Goal: Task Accomplishment & Management: Use online tool/utility

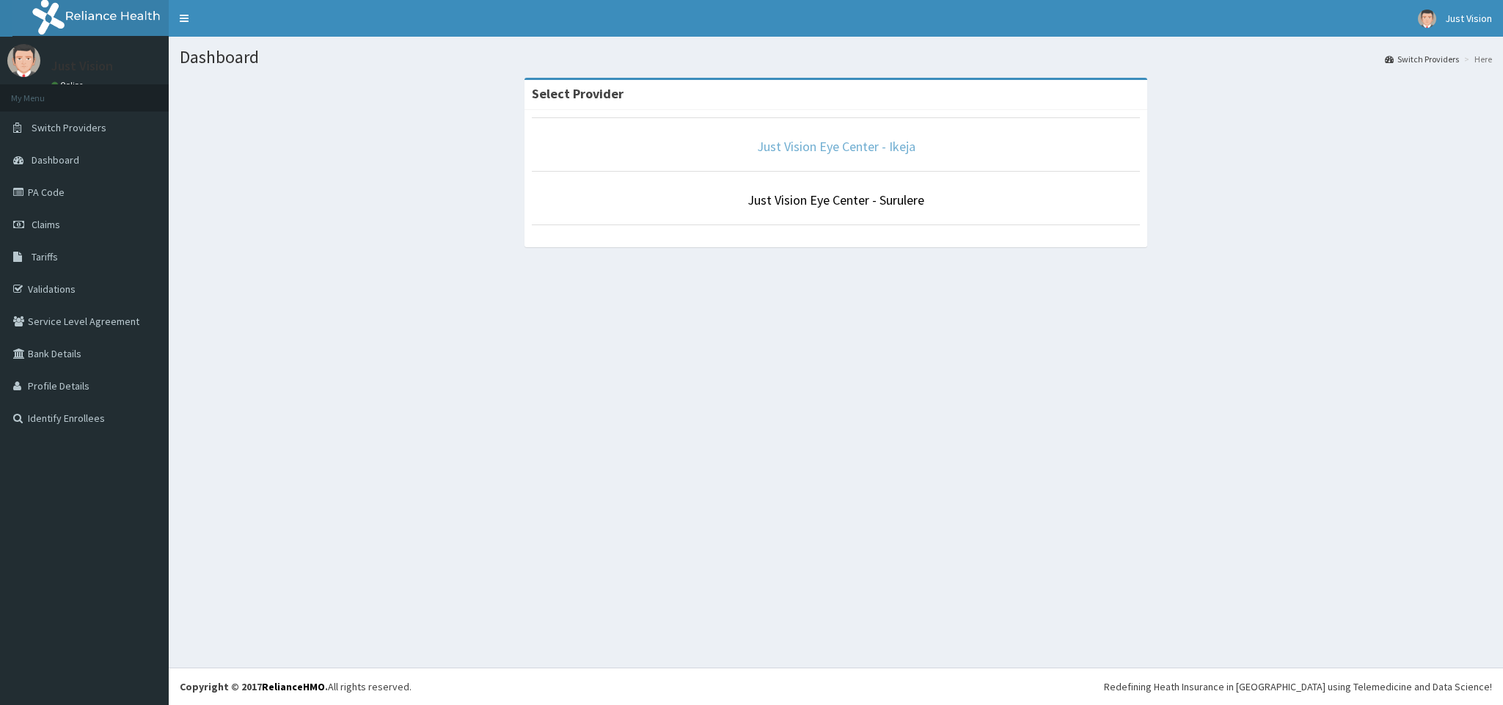
click at [795, 142] on link "Just Vision Eye Center - Ikeja" at bounding box center [836, 146] width 158 height 17
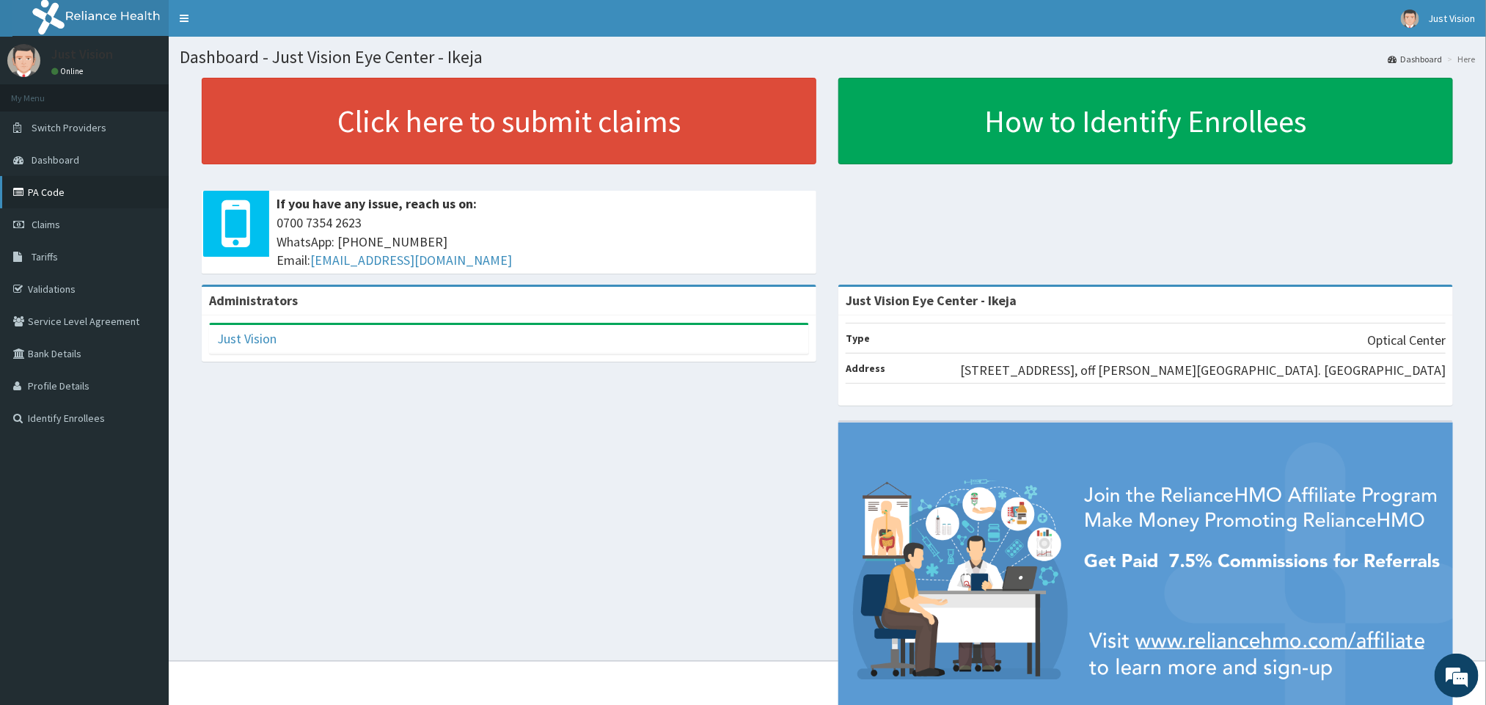
click at [81, 179] on link "PA Code" at bounding box center [84, 192] width 169 height 32
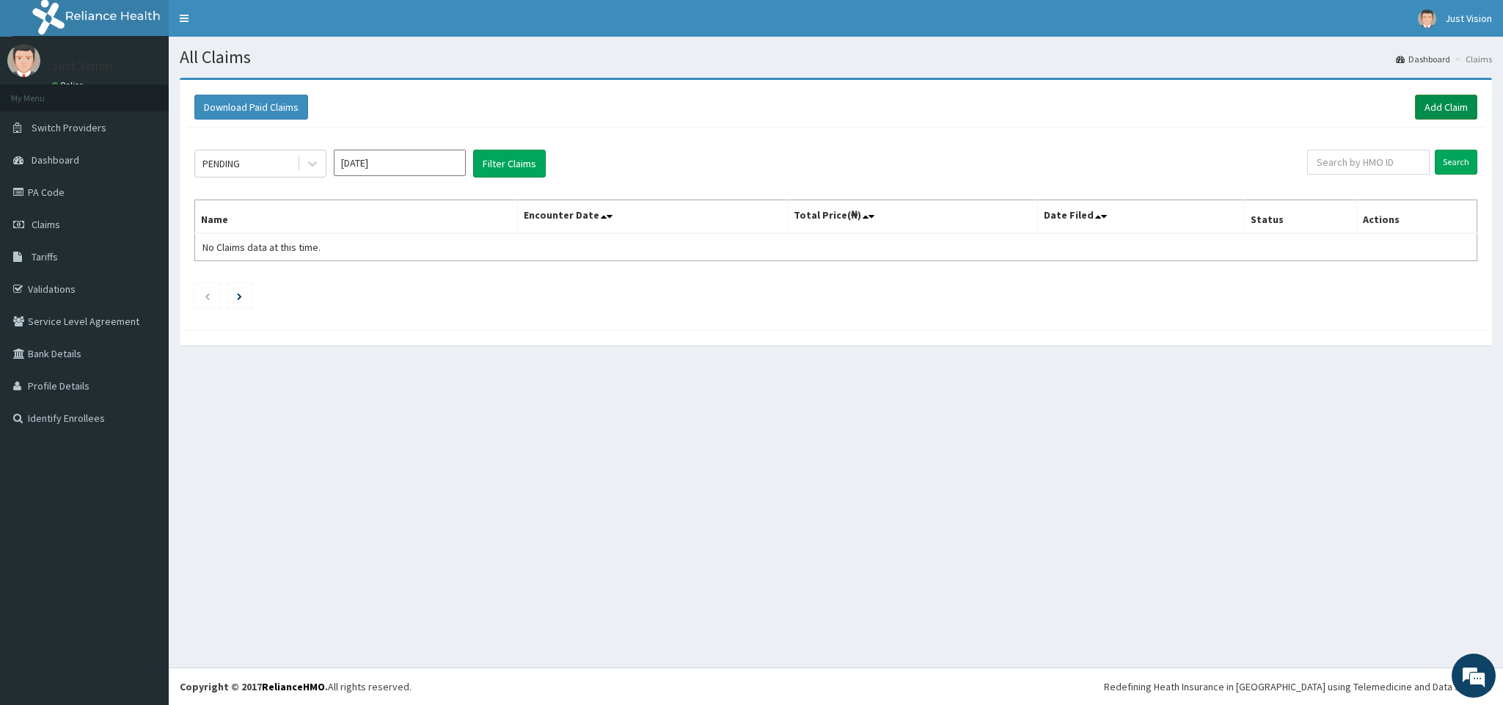
click at [1425, 114] on link "Add Claim" at bounding box center [1446, 107] width 62 height 25
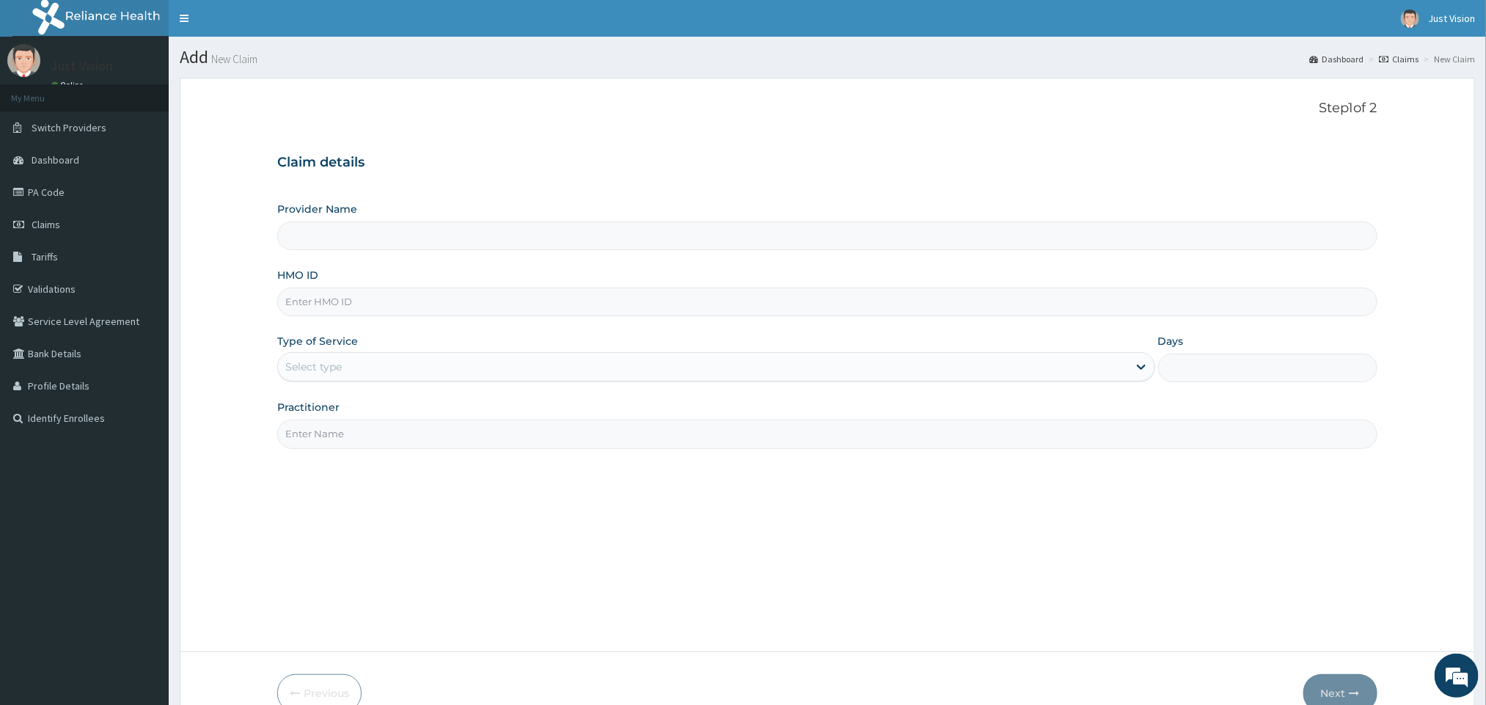
type input "Just Vision Eye Center - Ikeja"
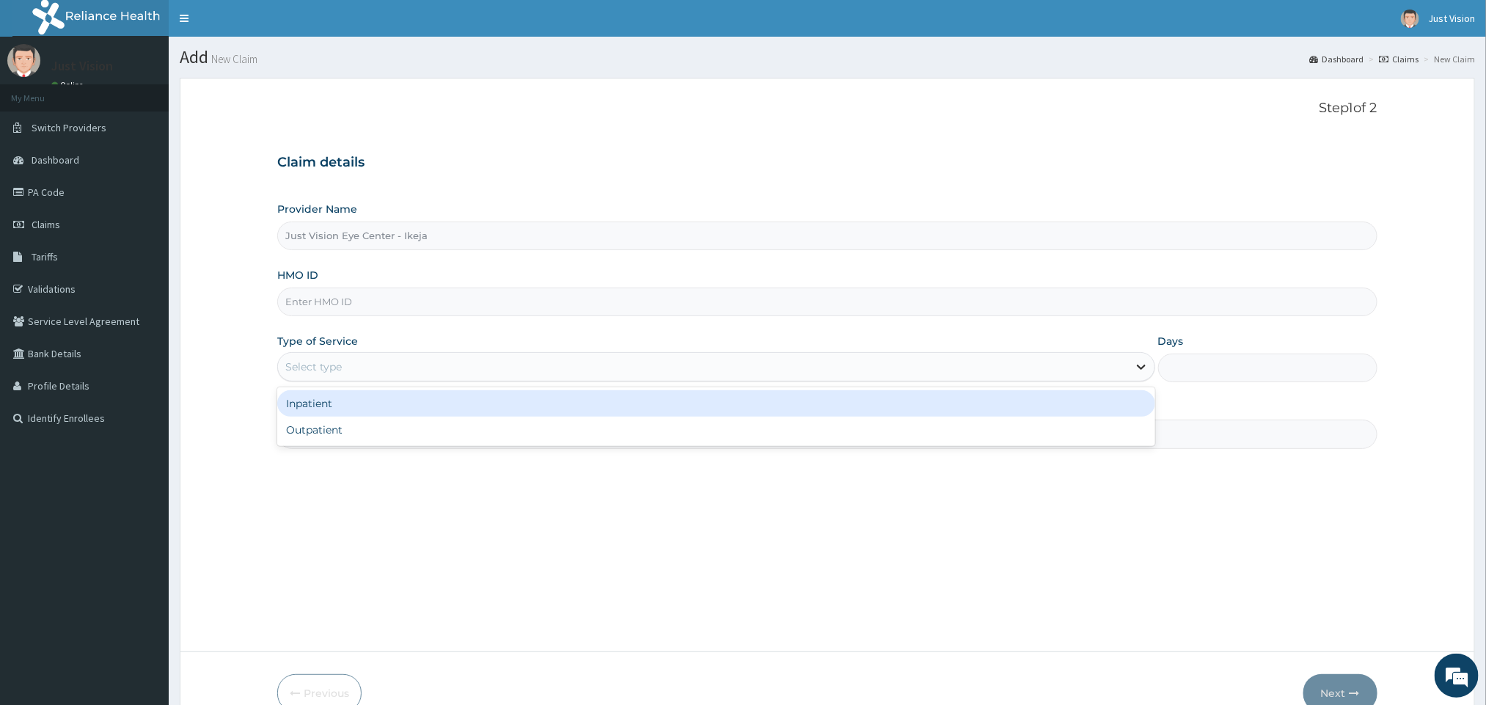
click at [1138, 370] on icon at bounding box center [1141, 367] width 15 height 15
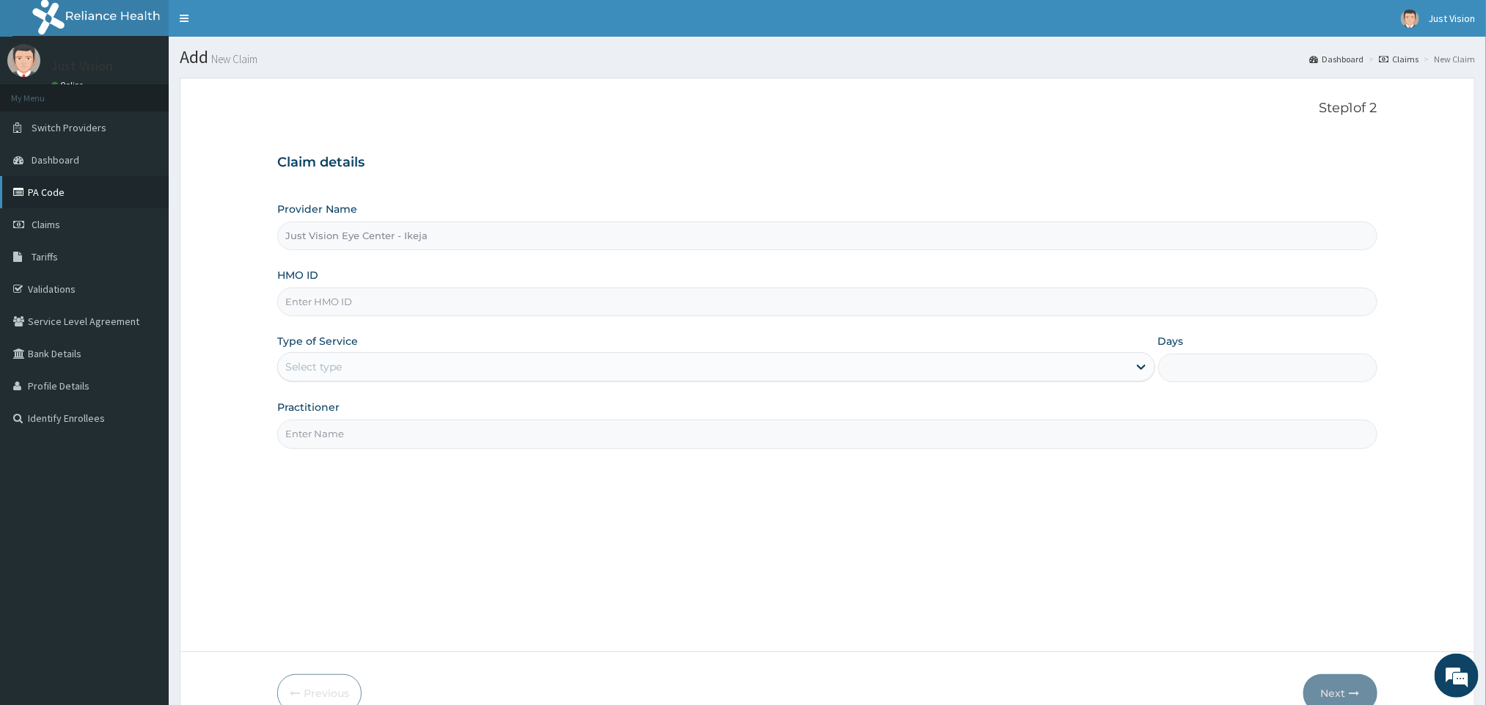
click at [62, 194] on link "PA Code" at bounding box center [84, 192] width 169 height 32
